Goal: Transaction & Acquisition: Obtain resource

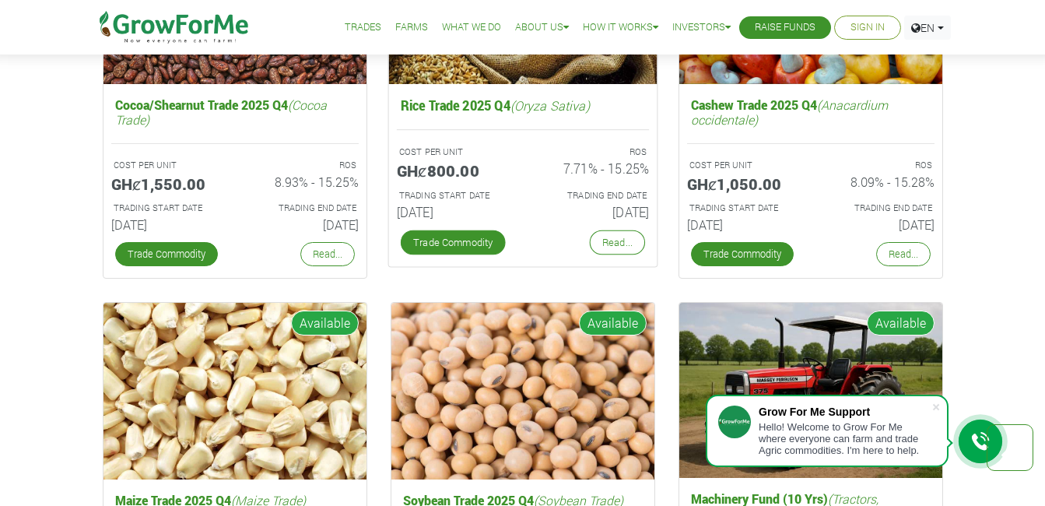
scroll to position [2257, 0]
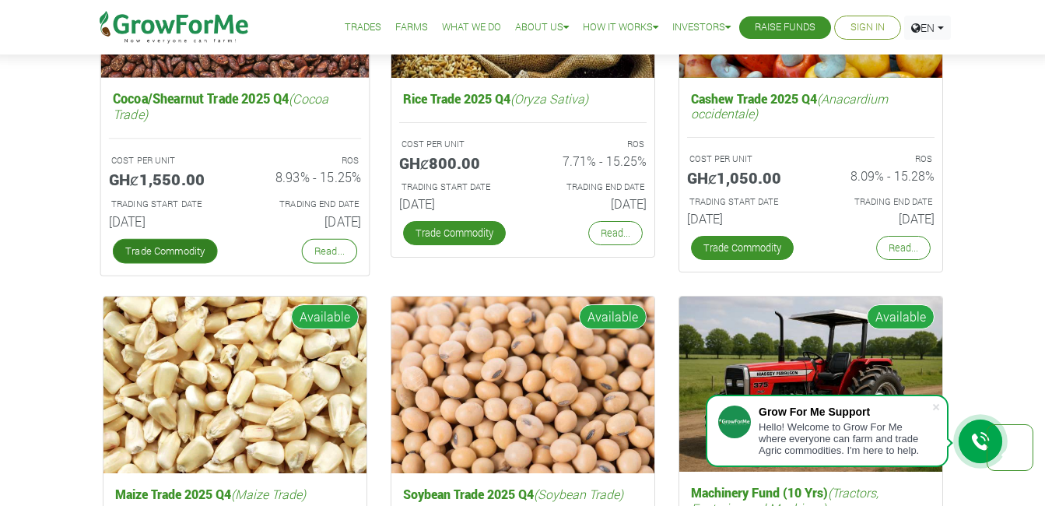
click at [184, 251] on link "Trade Commodity" at bounding box center [164, 251] width 105 height 25
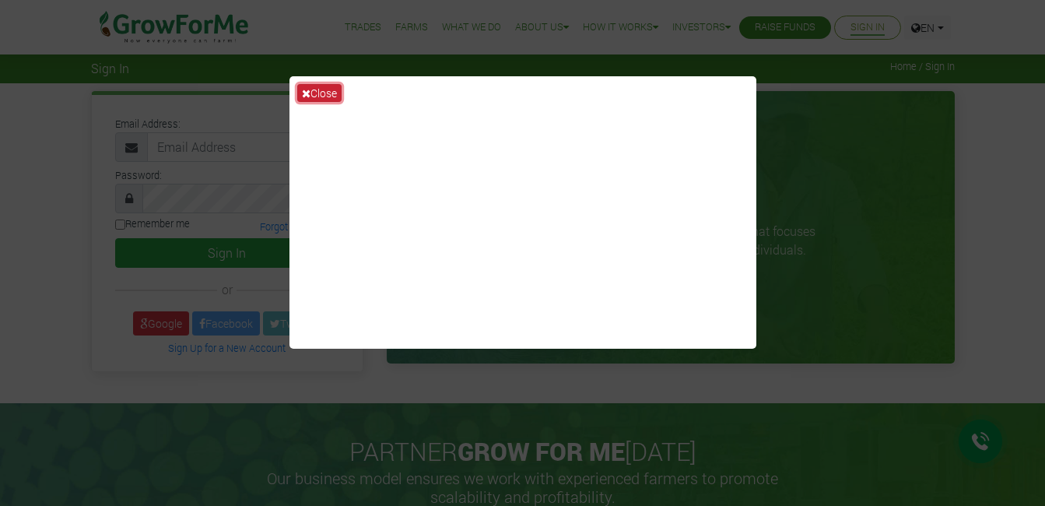
click at [307, 93] on icon at bounding box center [306, 93] width 9 height 11
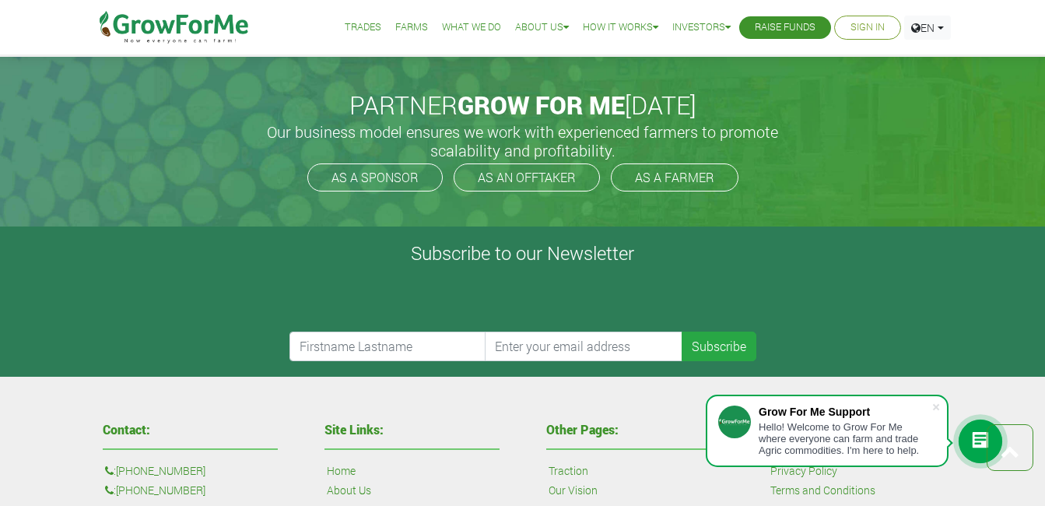
scroll to position [3503, 0]
